Goal: Complete application form

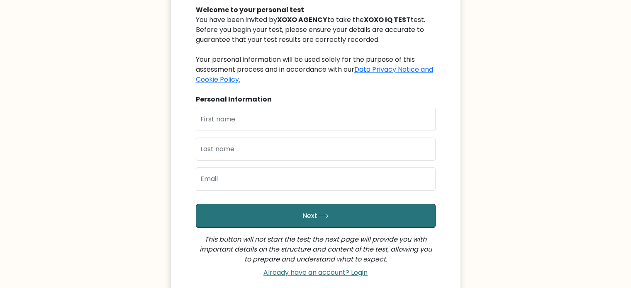
scroll to position [95, 0]
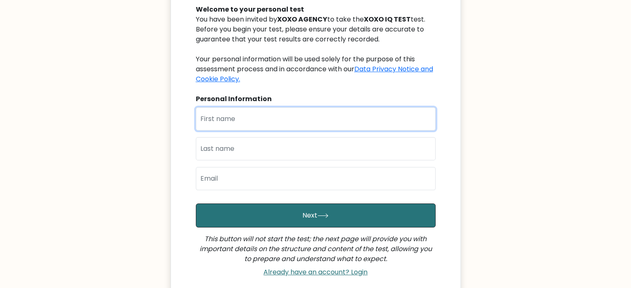
click at [263, 124] on input "text" at bounding box center [316, 118] width 240 height 23
type input "Jherone"
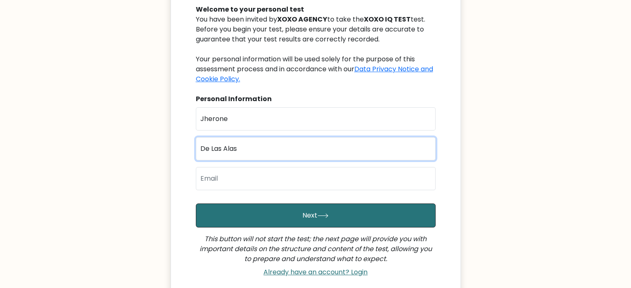
type input "De Las Alas"
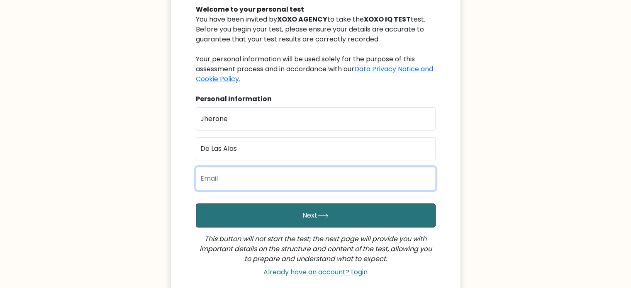
click at [338, 185] on input "email" at bounding box center [316, 178] width 240 height 23
type input "jheronedelasalas07@gmail.com"
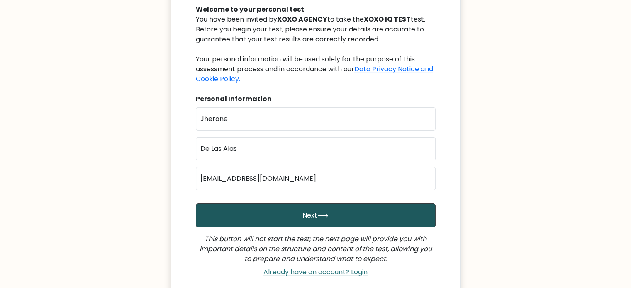
click at [281, 222] on button "Next" at bounding box center [316, 216] width 240 height 24
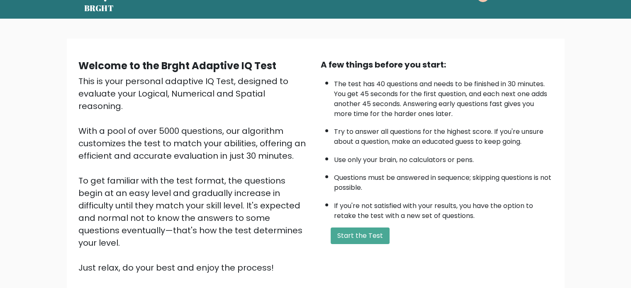
scroll to position [41, 0]
